Goal: Task Accomplishment & Management: Use online tool/utility

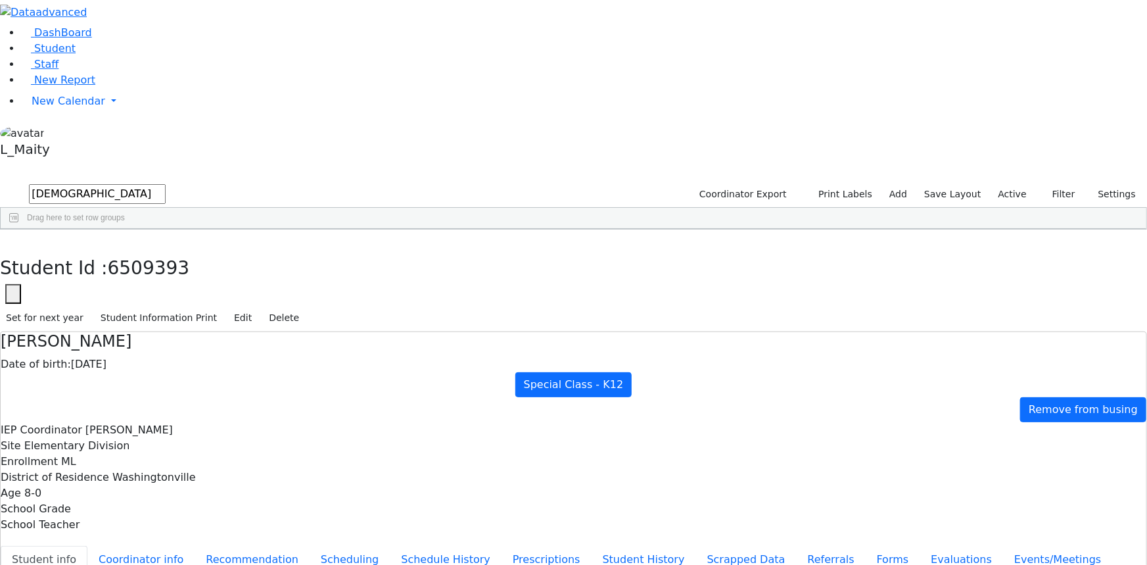
scroll to position [58, 0]
click at [56, 107] on span "New Calendar" at bounding box center [69, 101] width 74 height 12
click at [57, 133] on span "Calendar" at bounding box center [51, 127] width 47 height 12
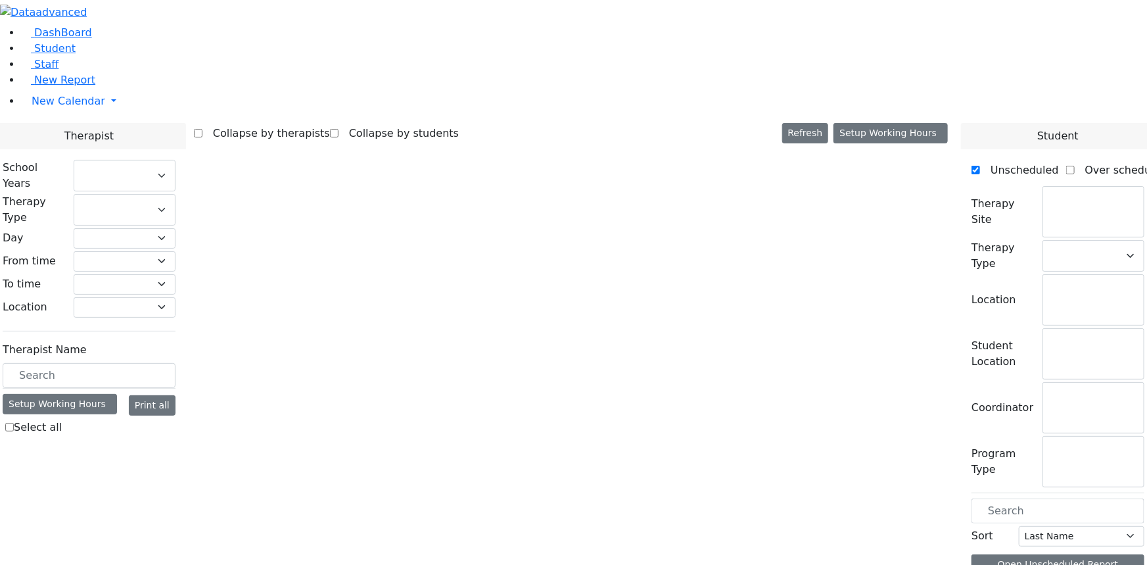
select select "212"
select select "1"
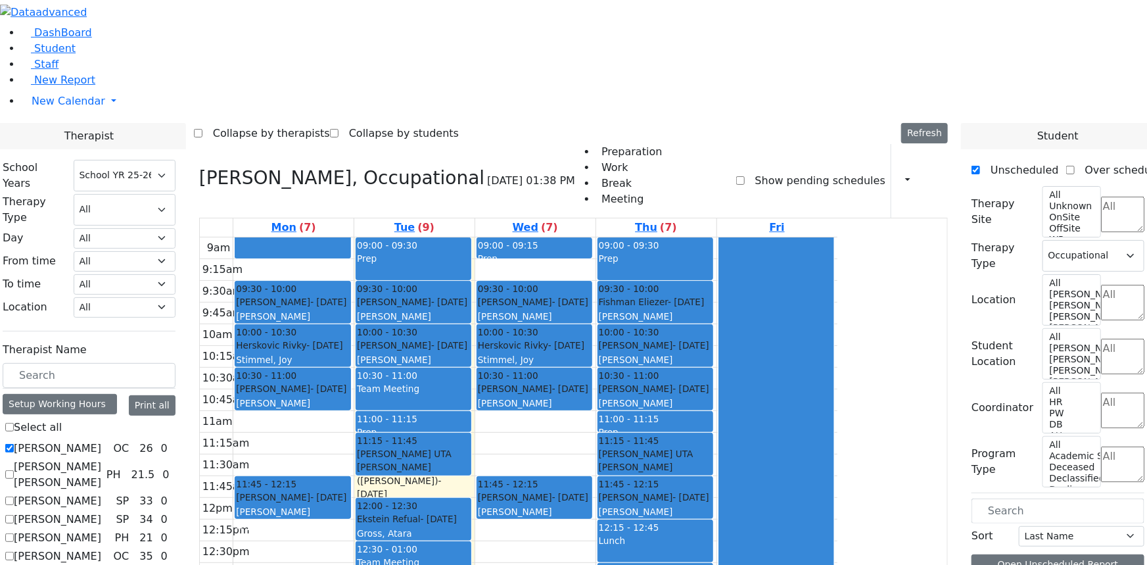
click at [101, 440] on label "[PERSON_NAME]" at bounding box center [57, 448] width 87 height 16
click at [14, 444] on input "[PERSON_NAME]" at bounding box center [9, 448] width 9 height 9
checkbox input "false"
select select
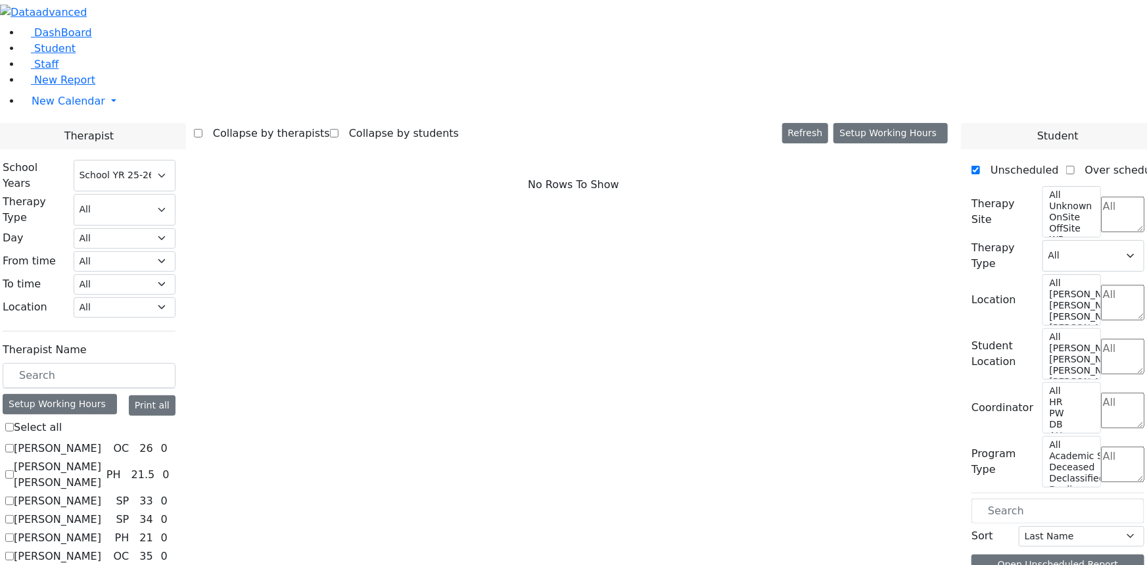
scroll to position [358, 0]
checkbox input "true"
select select "3"
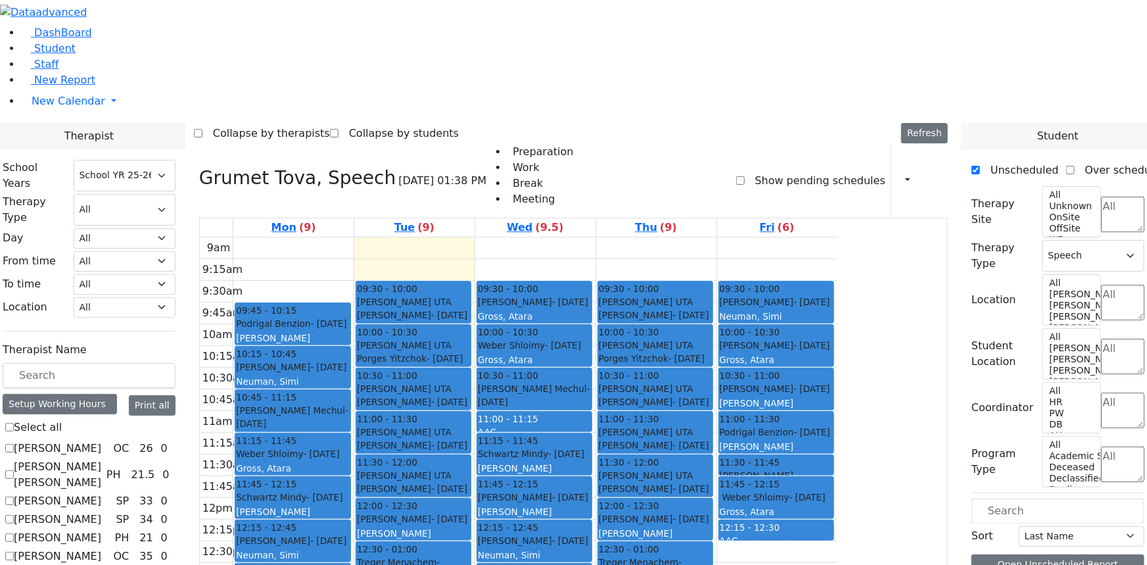
scroll to position [0, 0]
click at [101, 440] on label "[PERSON_NAME]" at bounding box center [57, 448] width 87 height 16
click at [14, 444] on input "[PERSON_NAME]" at bounding box center [9, 448] width 9 height 9
checkbox input "true"
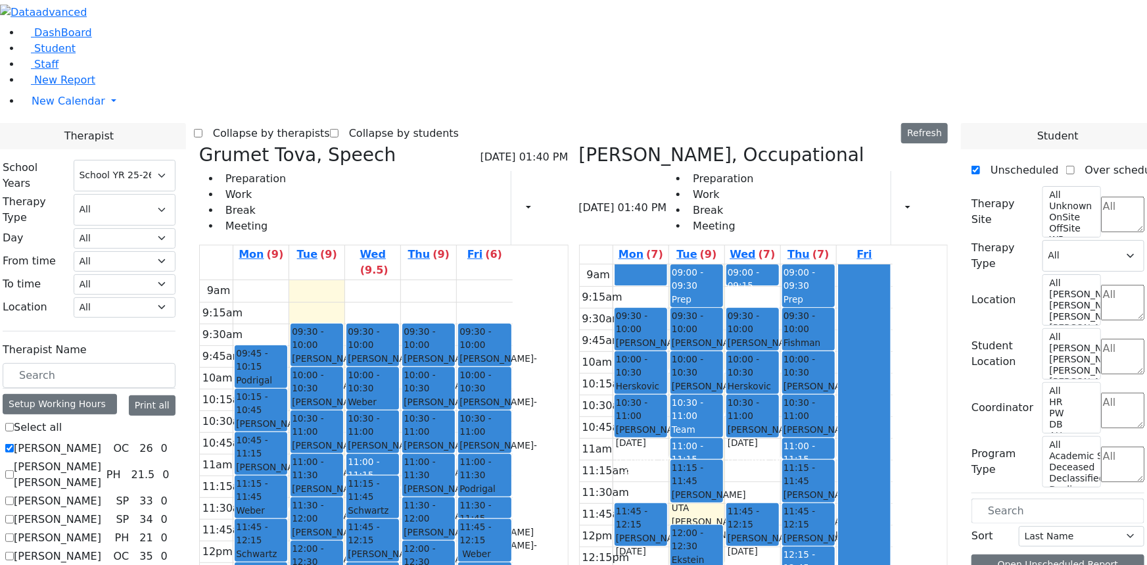
click at [333, 144] on h3 "Grumet Tova, Speech" at bounding box center [297, 155] width 197 height 22
click at [199, 144] on icon at bounding box center [199, 155] width 0 height 22
select select "1"
checkbox input "false"
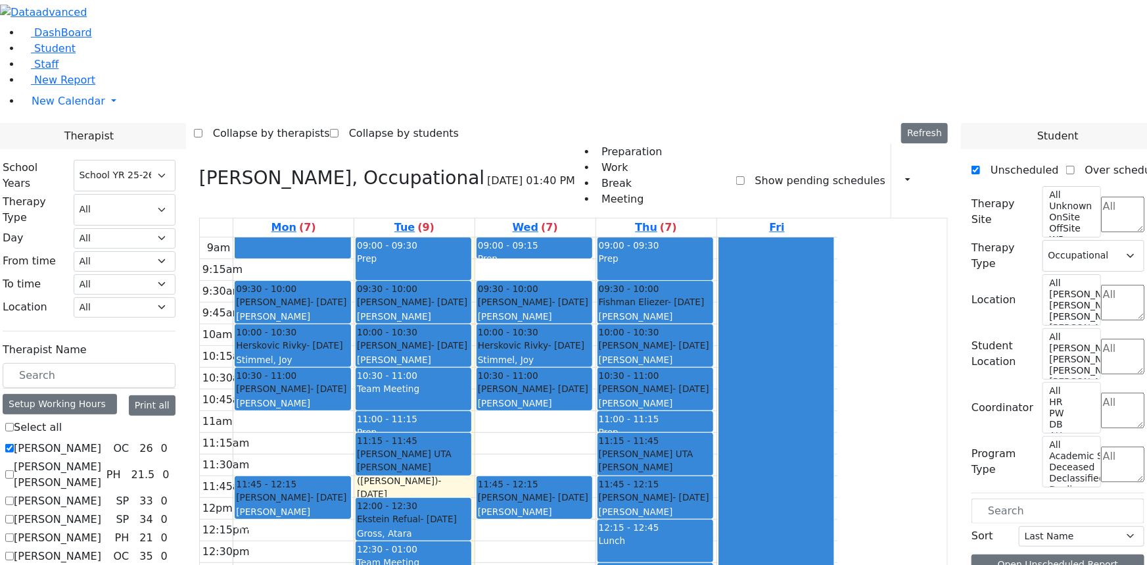
click at [101, 440] on label "[PERSON_NAME]" at bounding box center [57, 448] width 87 height 16
click at [14, 444] on input "[PERSON_NAME]" at bounding box center [9, 448] width 9 height 9
checkbox input "false"
select select
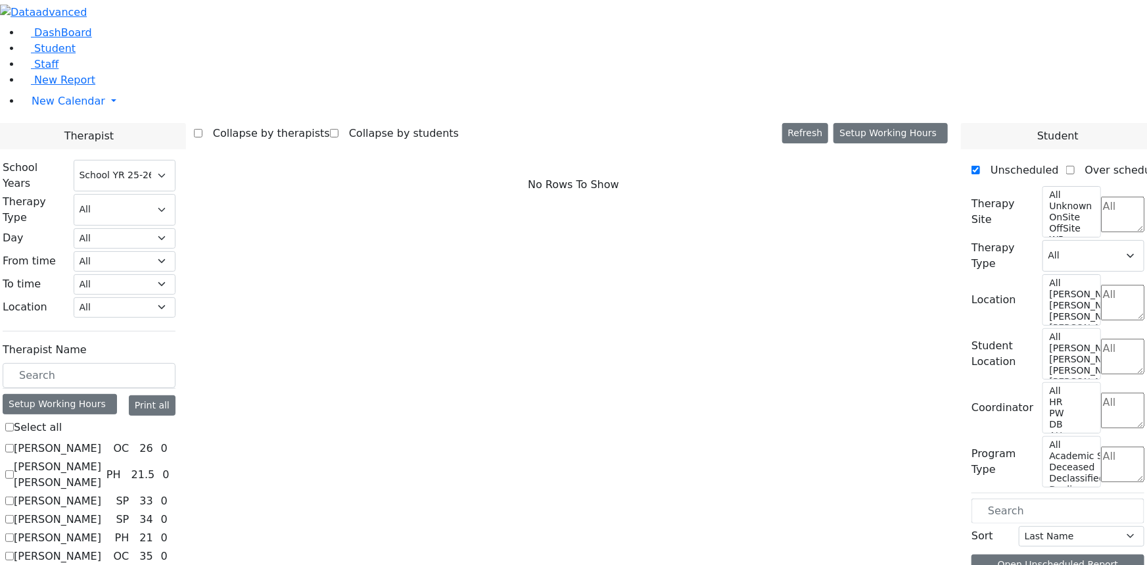
scroll to position [984, 0]
checkbox input "true"
select select "1"
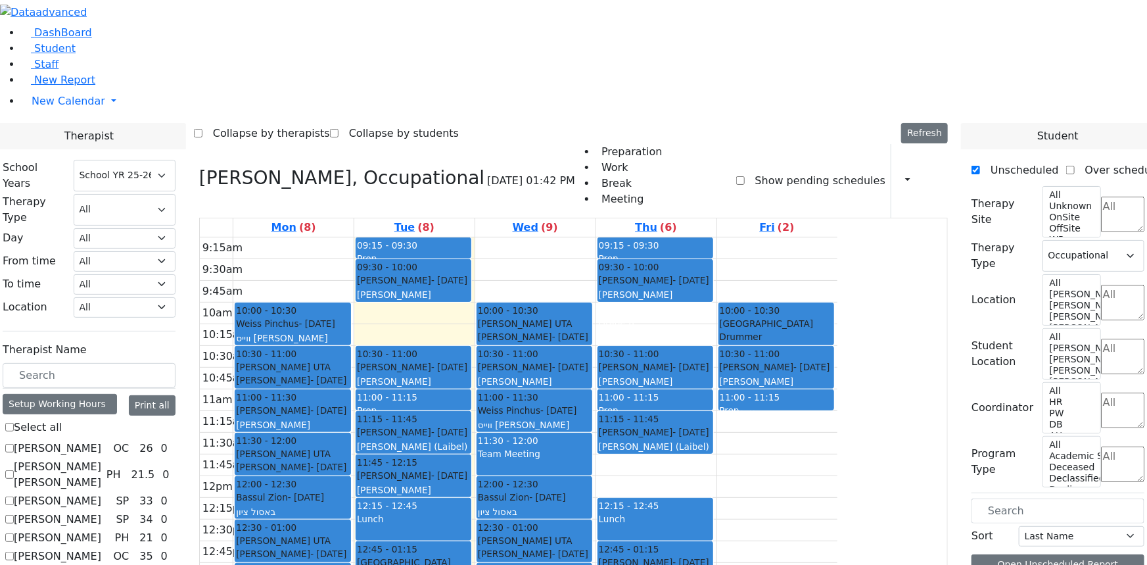
checkbox input "false"
select select
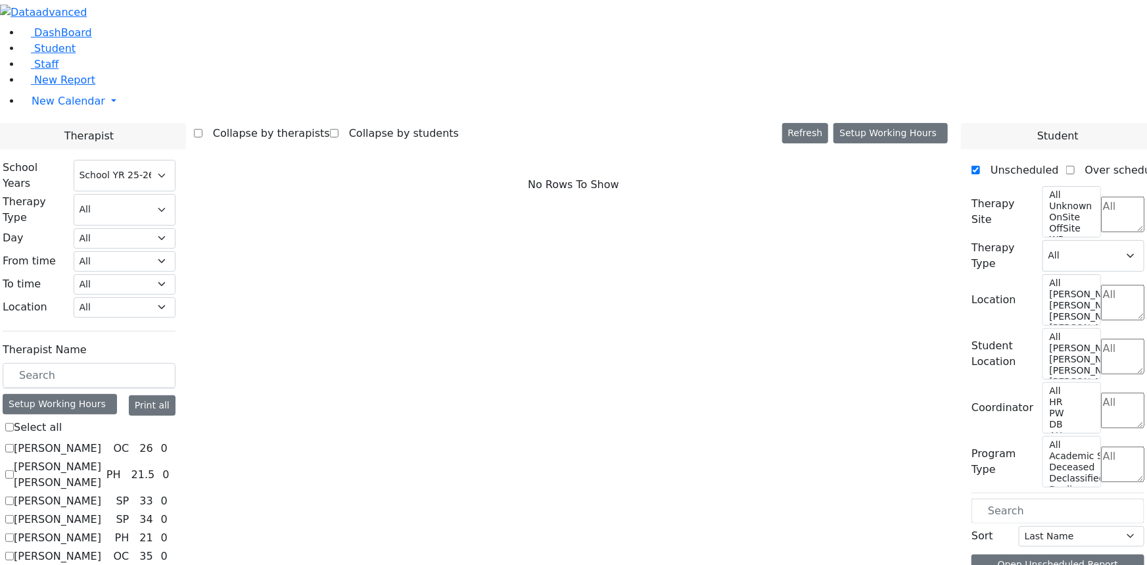
scroll to position [1581, 0]
checkbox input "true"
select select "3"
